Goal: Navigation & Orientation: Understand site structure

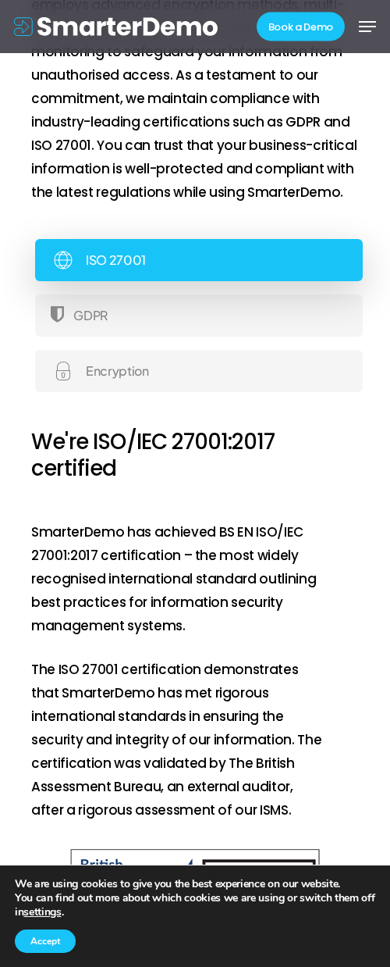
scroll to position [8358, 0]
click at [56, 943] on button "Accept" at bounding box center [45, 940] width 61 height 23
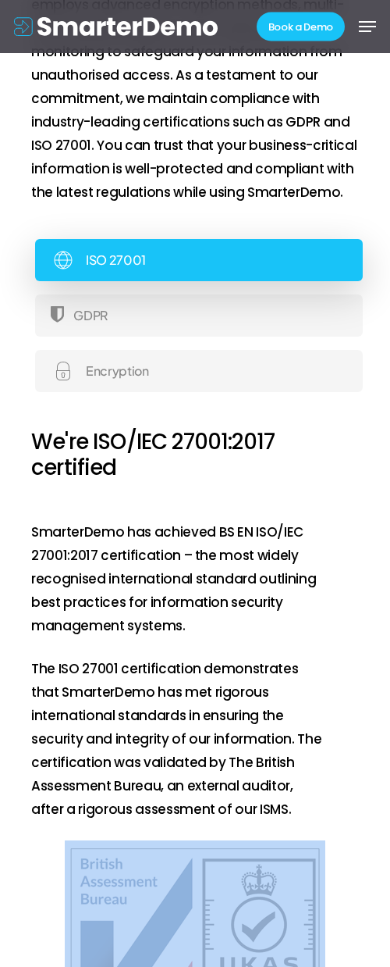
click at [56, 943] on div at bounding box center [195, 972] width 328 height 265
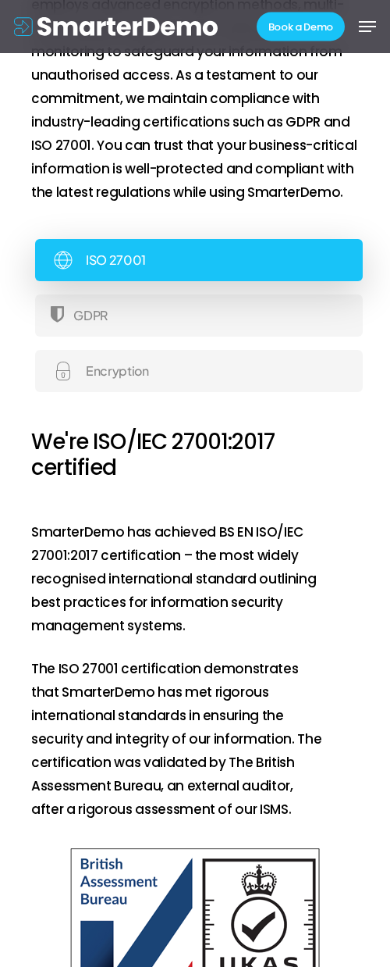
click at [234, 590] on p "SmarterDemo has achieved BS EN ISO/IEC 27001:2017 certification – the most wide…" at bounding box center [178, 588] width 295 height 137
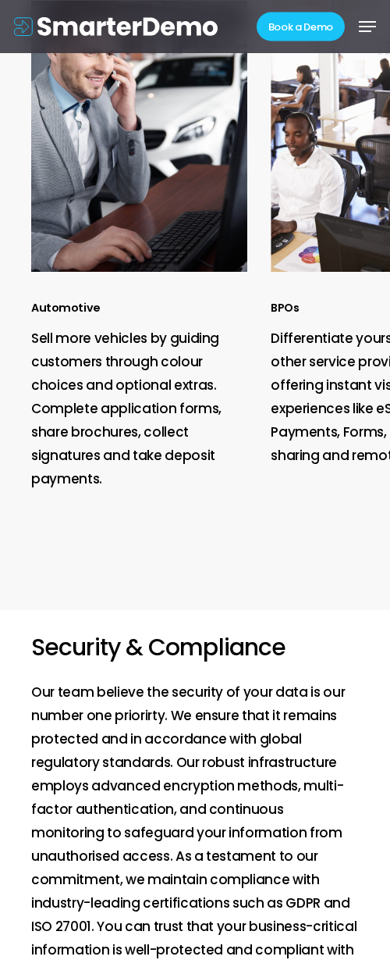
scroll to position [7486, 0]
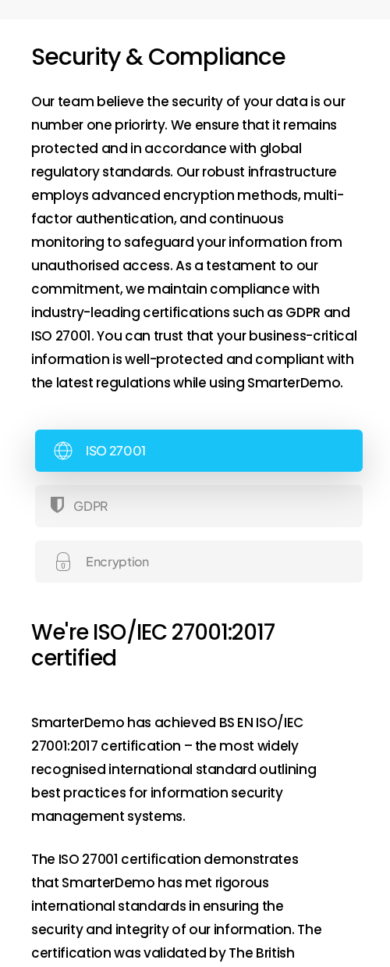
scroll to position [8168, 0]
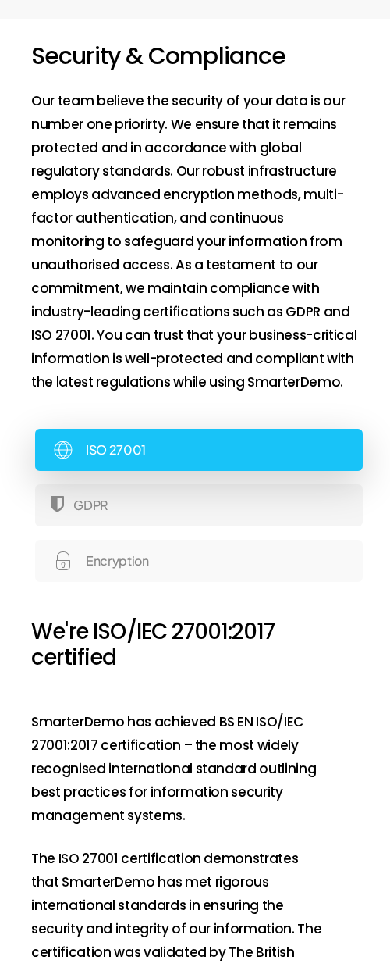
click at [157, 540] on link "Encryption" at bounding box center [199, 561] width 328 height 42
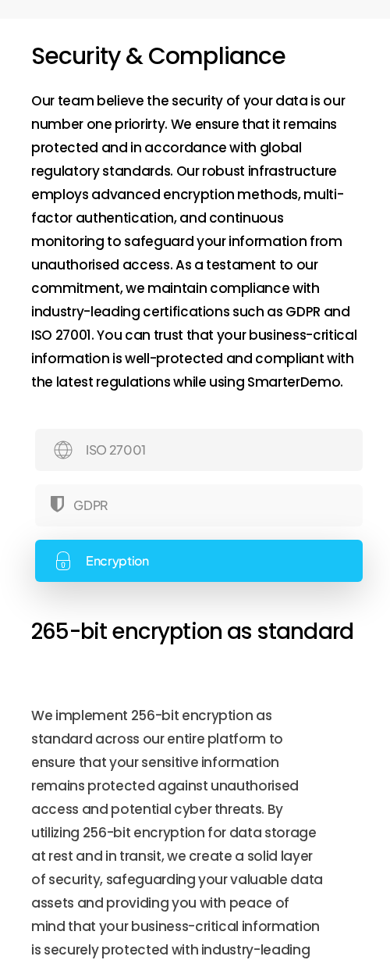
click at [161, 501] on link "GDPR" at bounding box center [199, 505] width 328 height 42
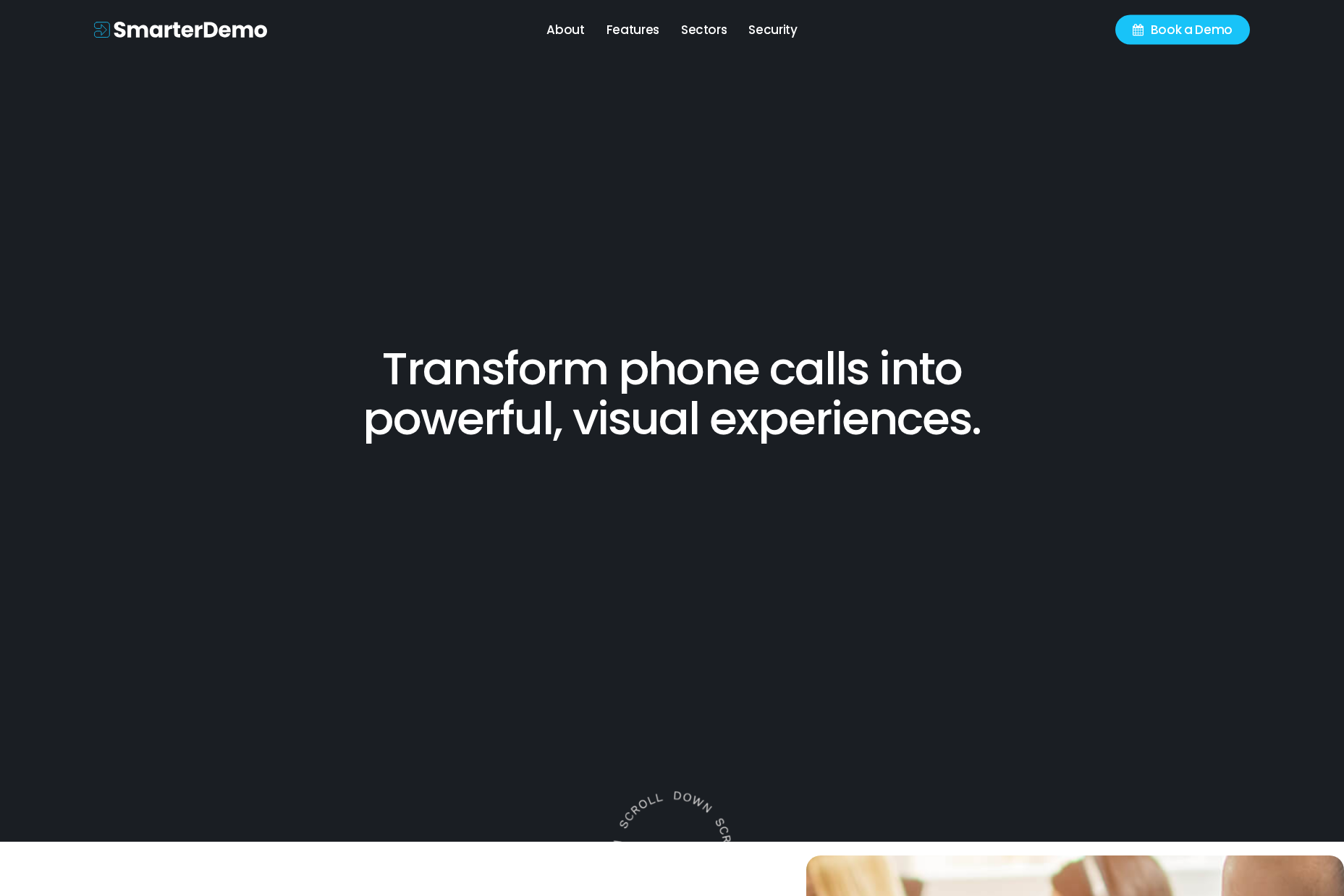
scroll to position [0, 0]
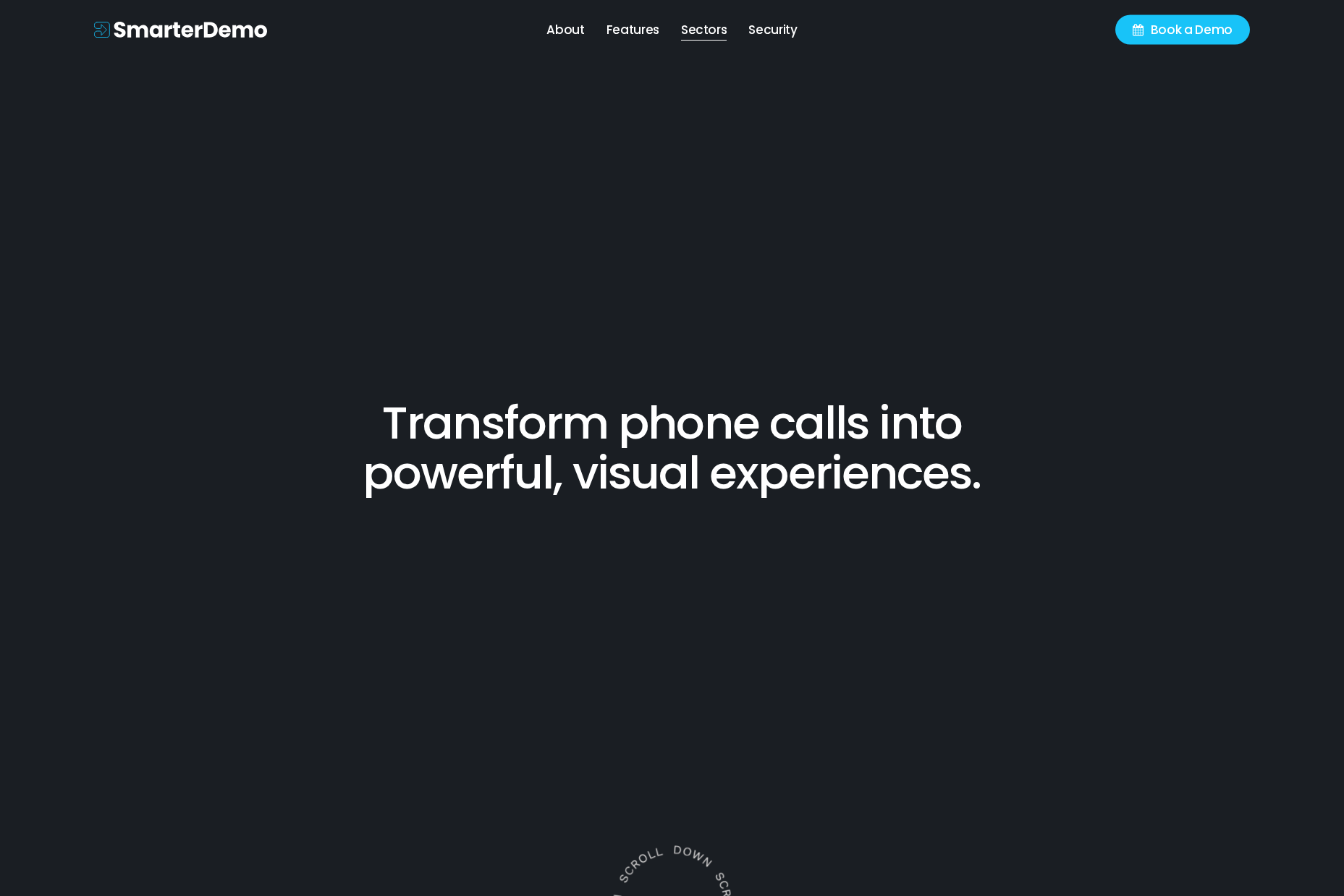
click at [687, 31] on span "Sectors" at bounding box center [704, 30] width 46 height 18
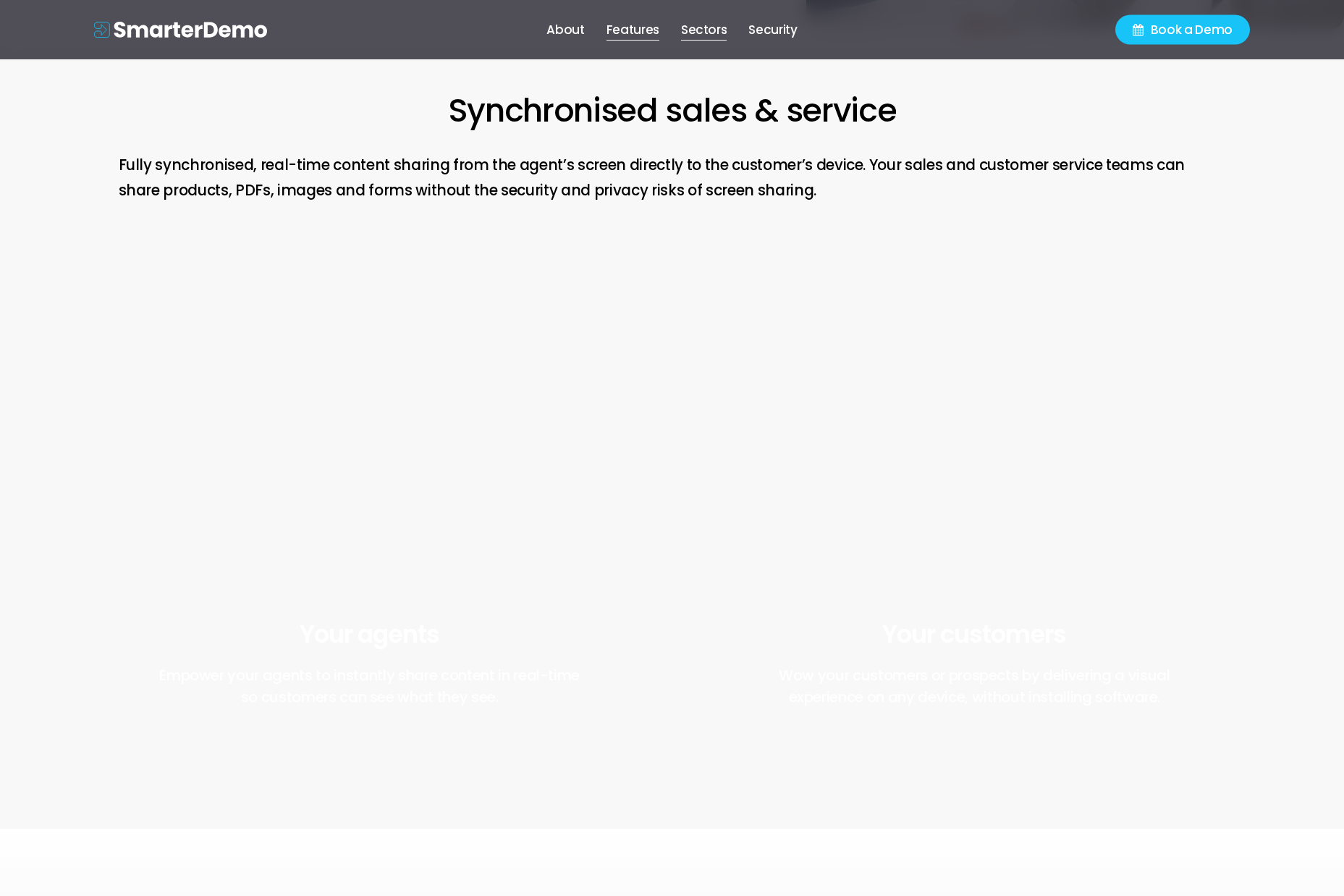
click at [642, 30] on span "Features" at bounding box center [632, 30] width 53 height 18
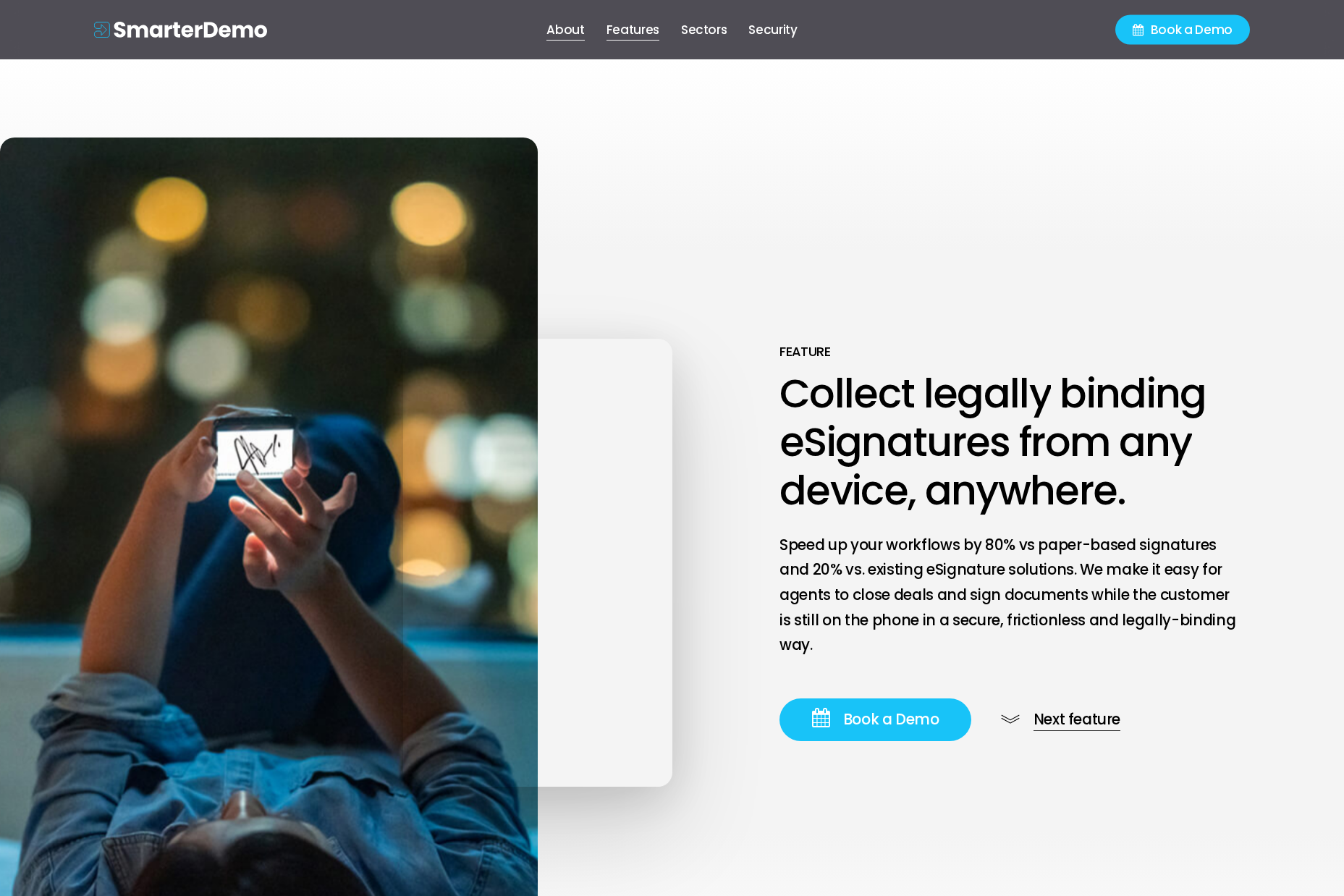
click at [580, 25] on span "About" at bounding box center [565, 30] width 38 height 18
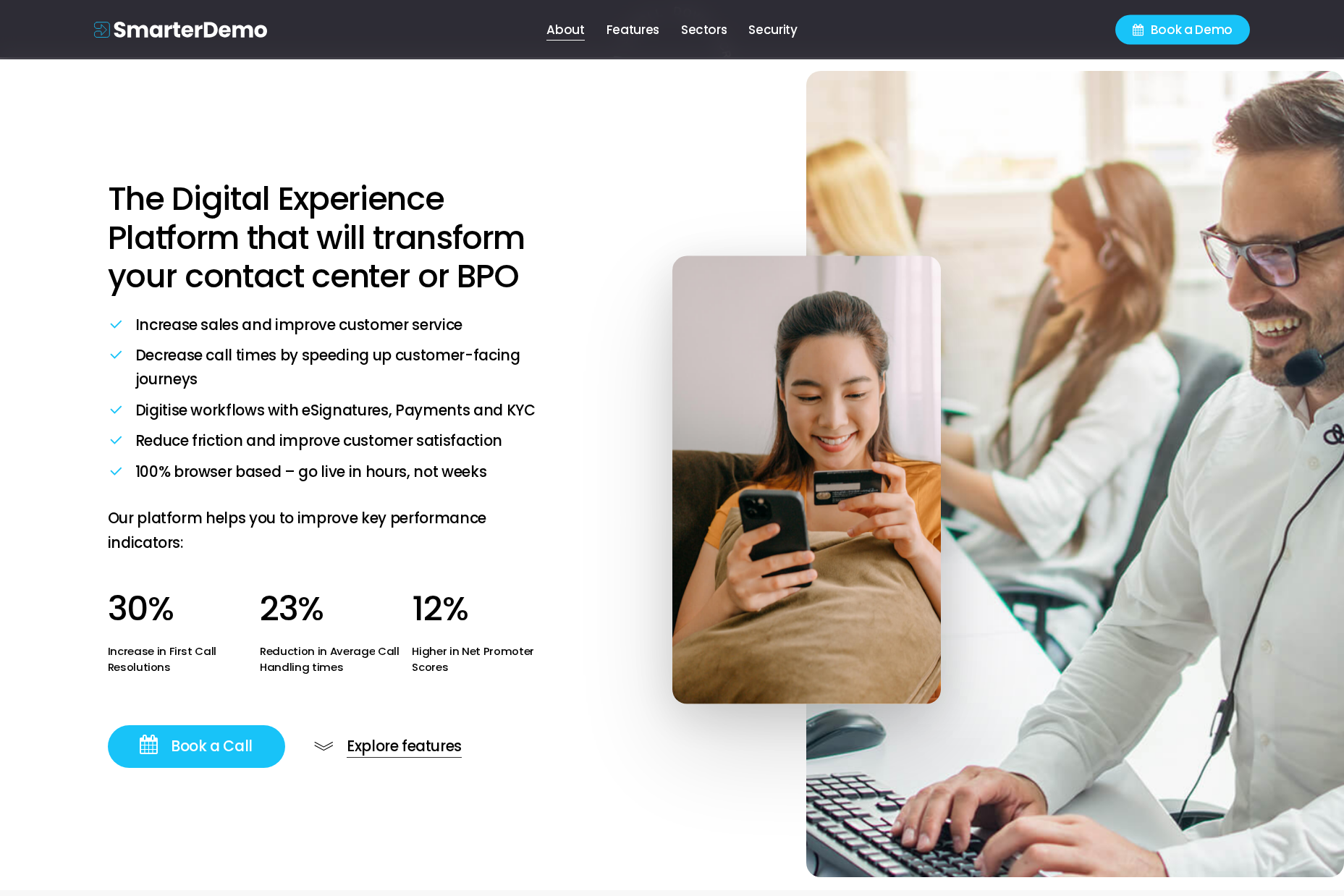
click at [818, 39] on ul "About Features Sectors Security" at bounding box center [672, 30] width 810 height 59
click at [785, 30] on span "Security" at bounding box center [773, 30] width 48 height 18
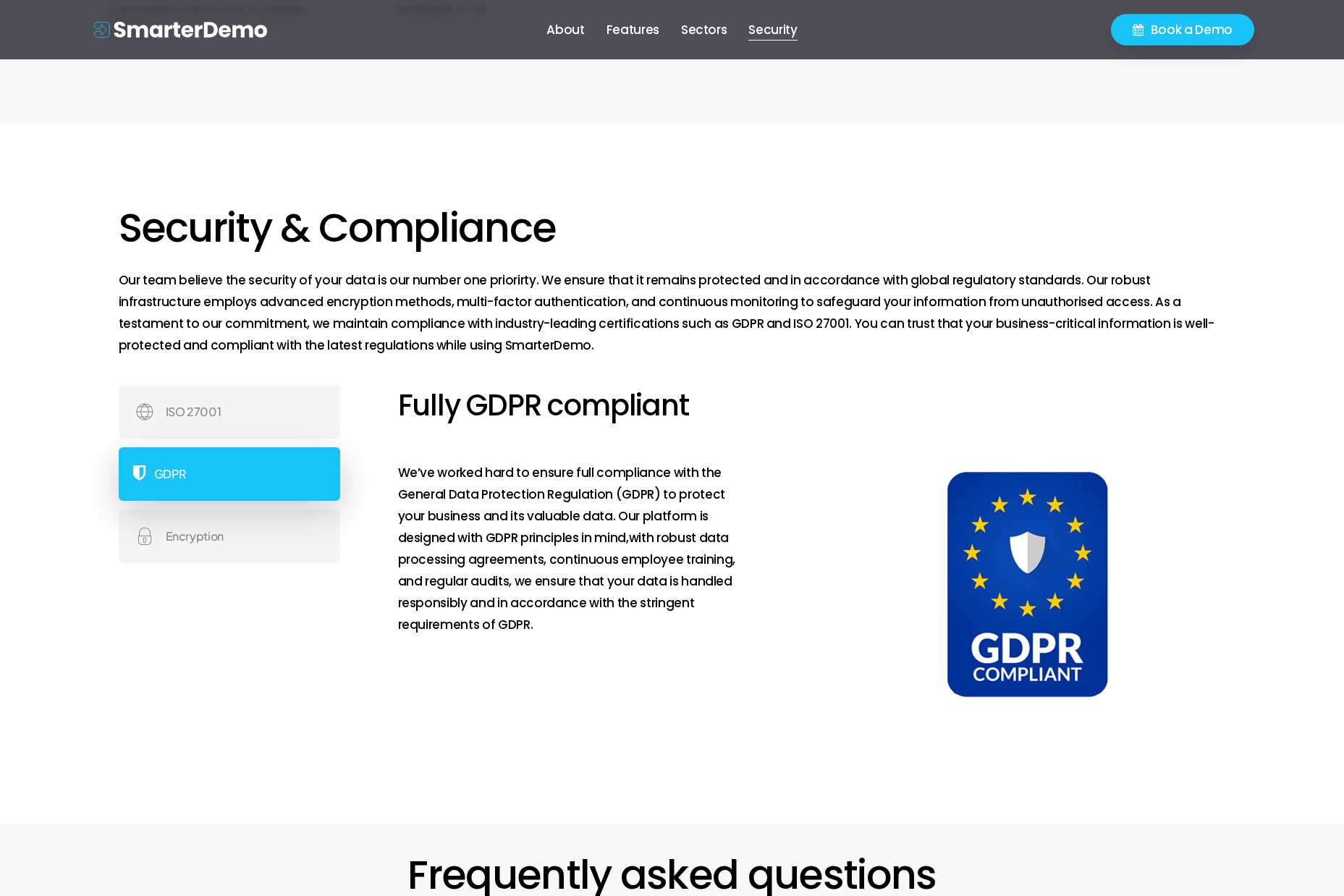
scroll to position [7284, 0]
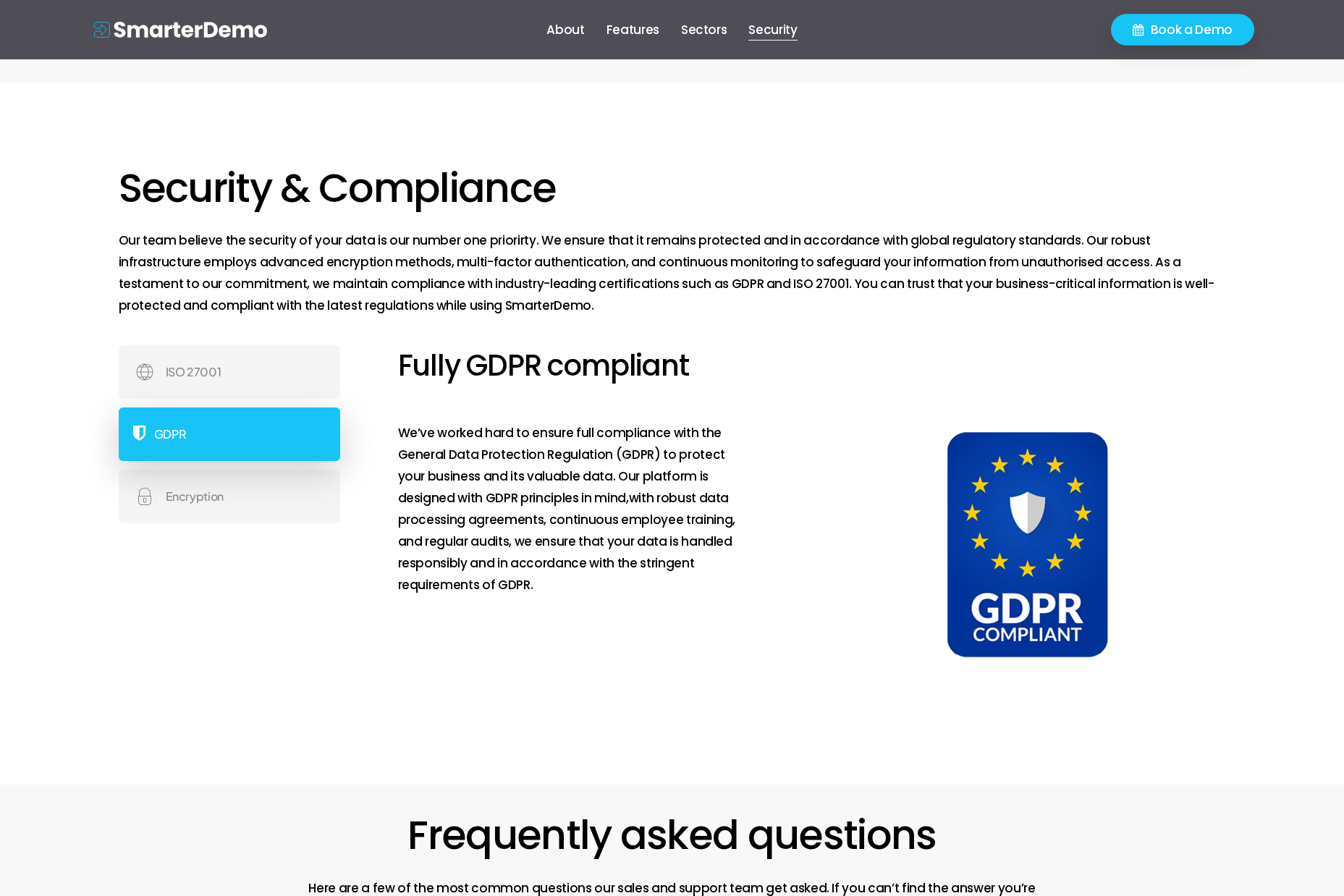
click at [1206, 30] on span "e" at bounding box center [1208, 30] width 8 height 12
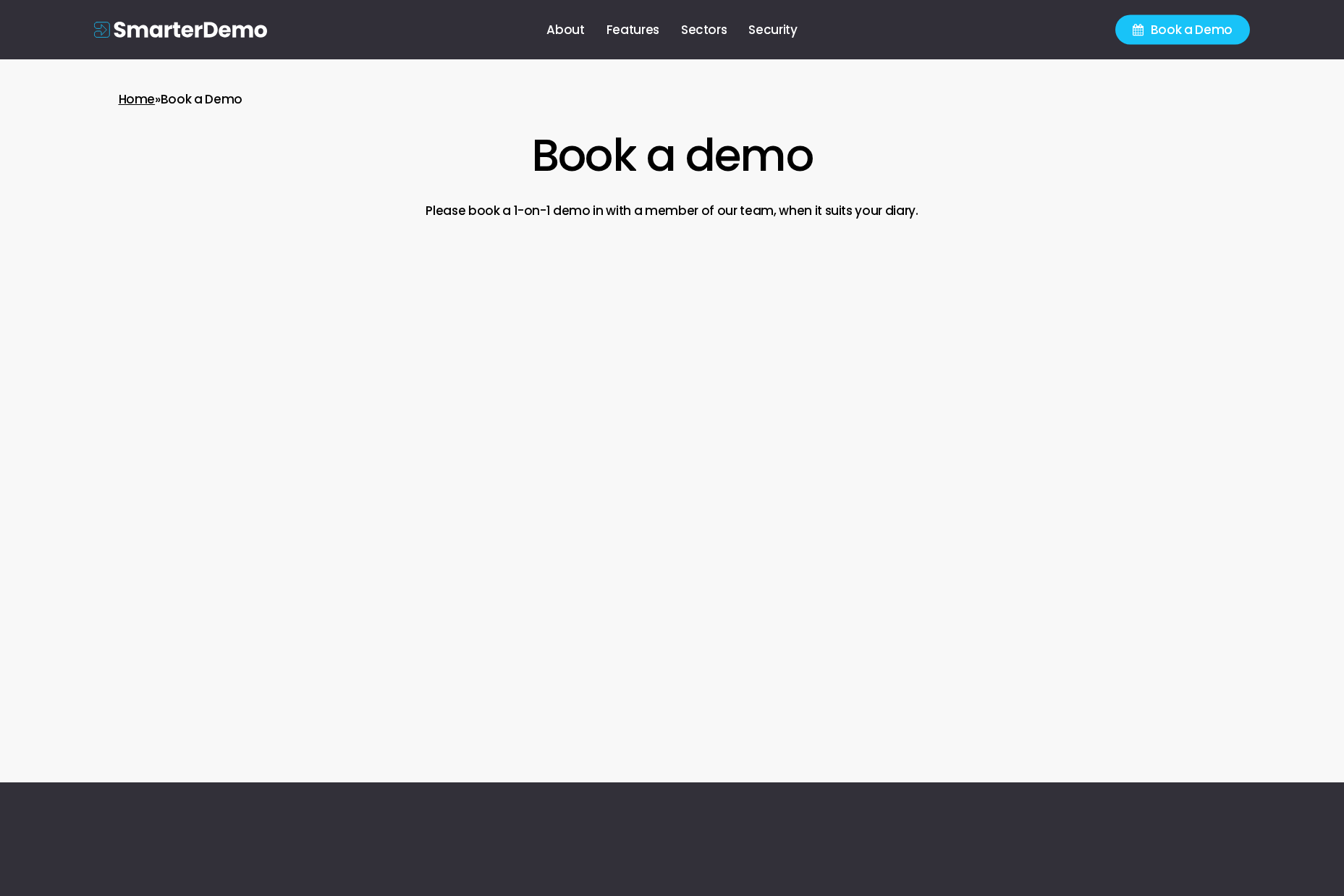
click at [163, 33] on img at bounding box center [181, 29] width 173 height 16
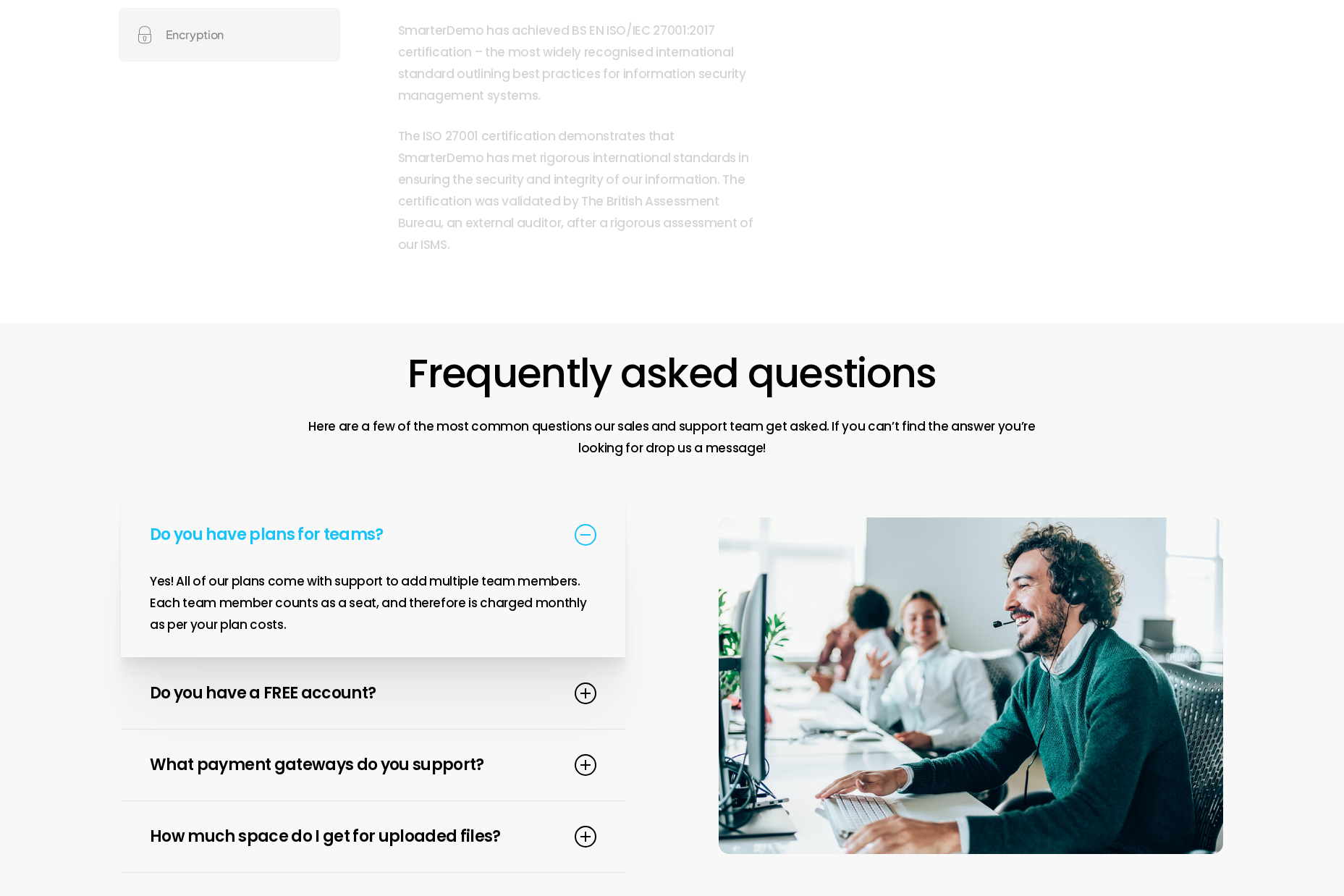
scroll to position [8253, 0]
